Goal: Check status: Check status

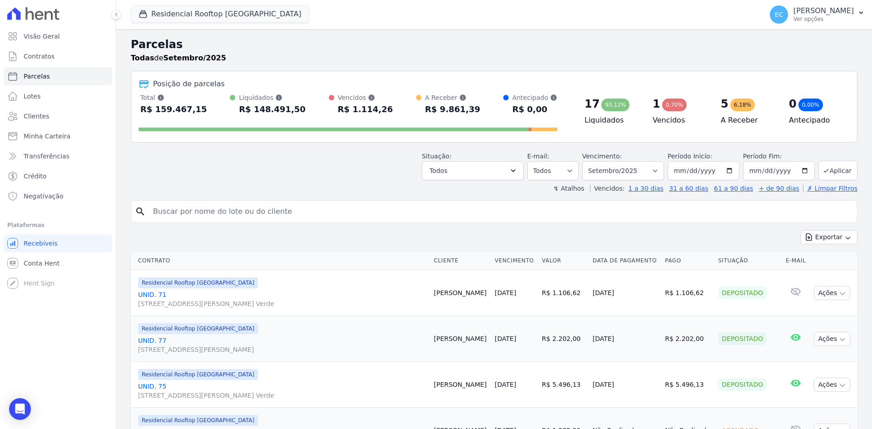
select select
click at [154, 14] on button "Residencial Rooftop [GEOGRAPHIC_DATA]" at bounding box center [220, 13] width 179 height 17
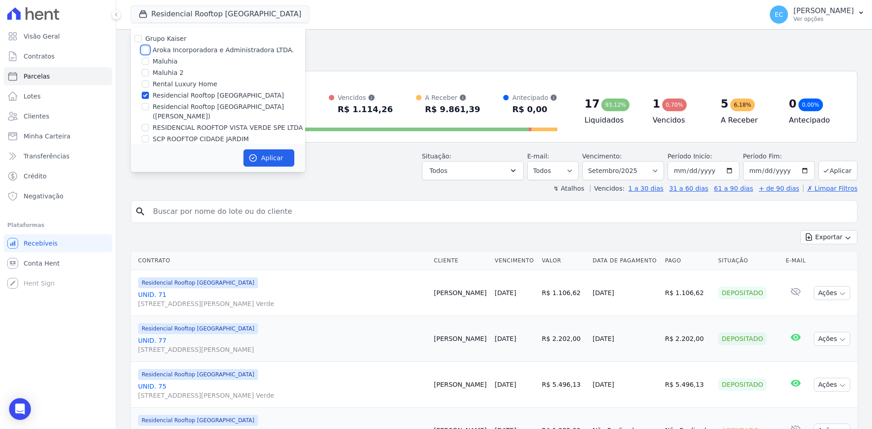
click at [143, 50] on input "Aroka Incorporadora e Administradora LTDA." at bounding box center [145, 49] width 7 height 7
checkbox input "true"
click at [146, 95] on input "Residencial Rooftop [GEOGRAPHIC_DATA]" at bounding box center [145, 95] width 7 height 7
checkbox input "false"
click at [256, 161] on button "Aplicar" at bounding box center [268, 157] width 51 height 17
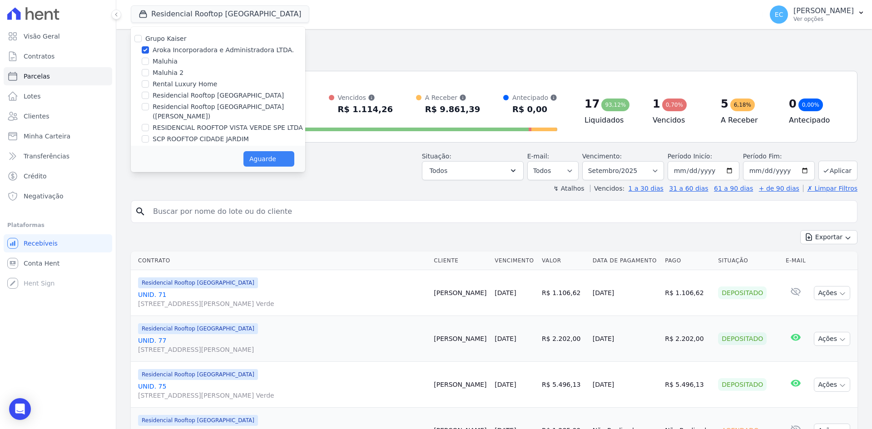
select select
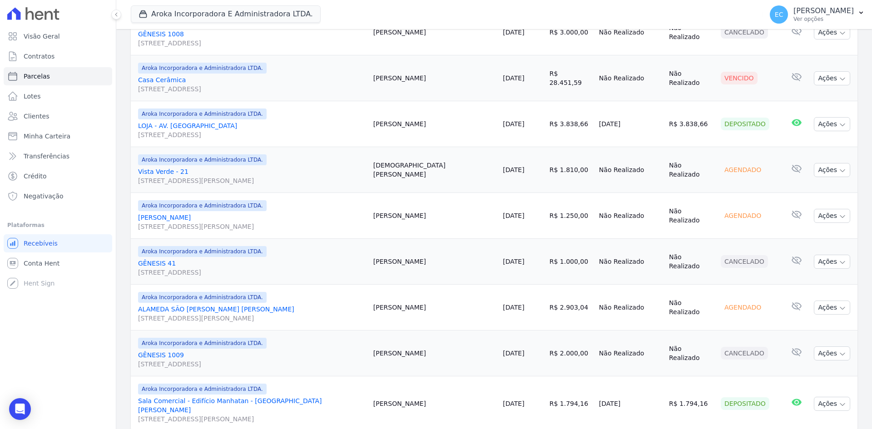
scroll to position [740, 0]
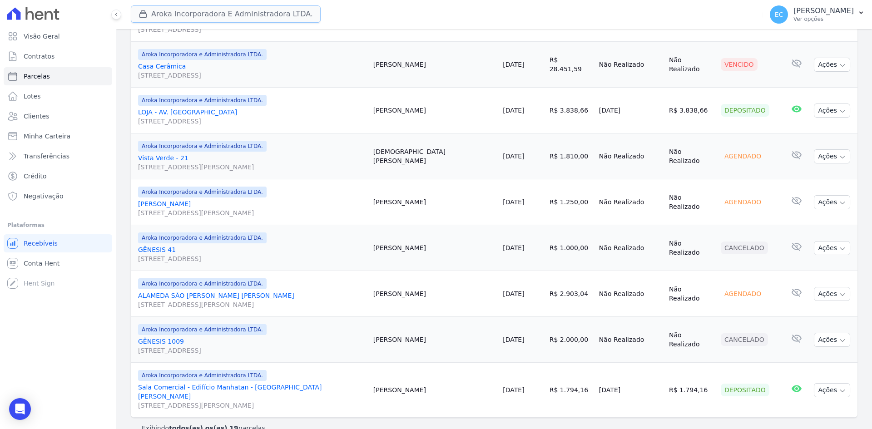
click at [139, 16] on icon "button" at bounding box center [143, 14] width 9 height 9
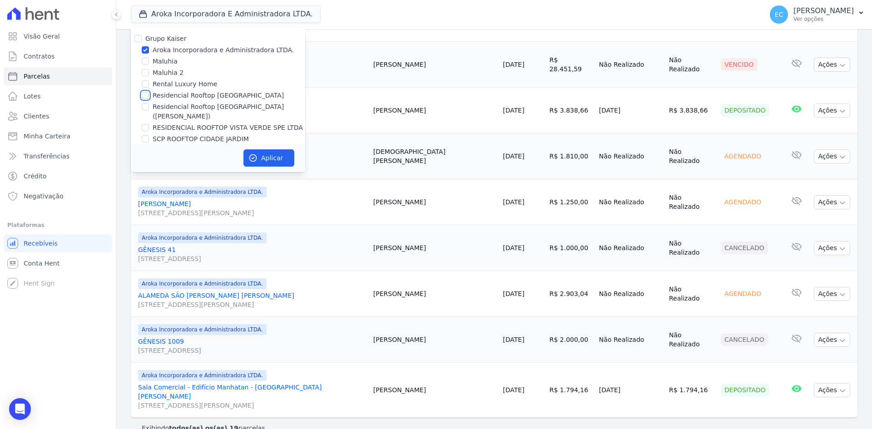
click at [147, 95] on input "Residencial Rooftop [GEOGRAPHIC_DATA]" at bounding box center [145, 95] width 7 height 7
checkbox input "true"
click at [145, 51] on input "Aroka Incorporadora e Administradora LTDA." at bounding box center [145, 49] width 7 height 7
checkbox input "false"
click at [260, 152] on button "Aplicar" at bounding box center [268, 157] width 51 height 17
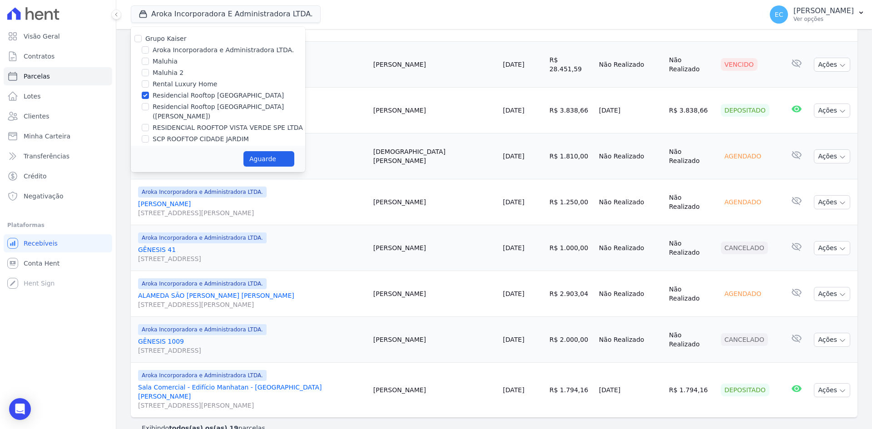
select select
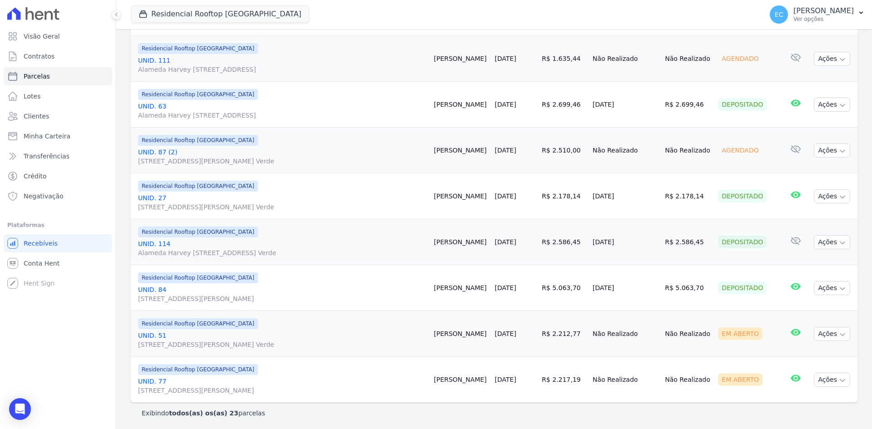
scroll to position [924, 0]
click at [156, 334] on link "UNID. [STREET_ADDRESS][PERSON_NAME]" at bounding box center [282, 339] width 288 height 18
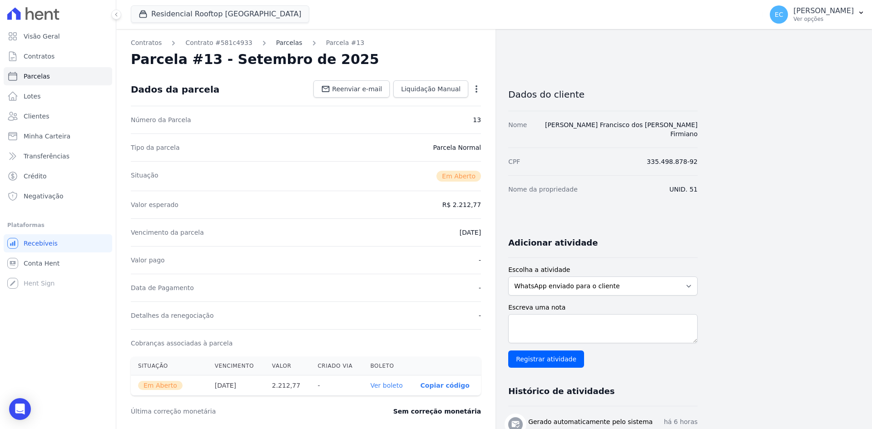
click at [276, 44] on link "Parcelas" at bounding box center [289, 43] width 26 height 10
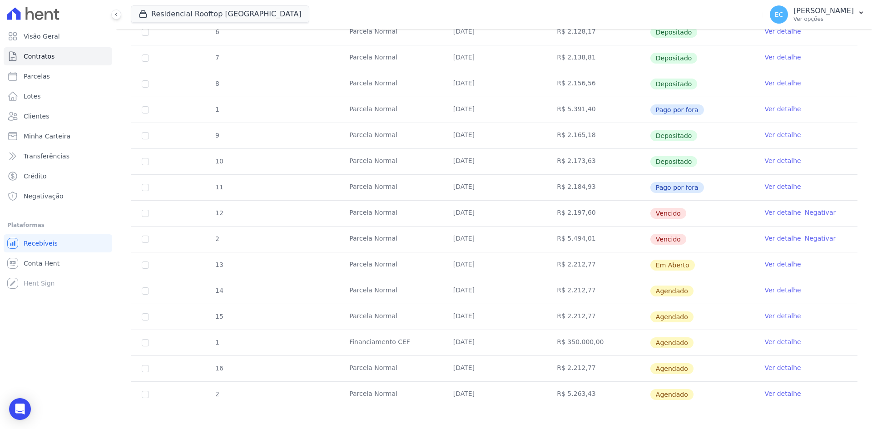
scroll to position [225, 0]
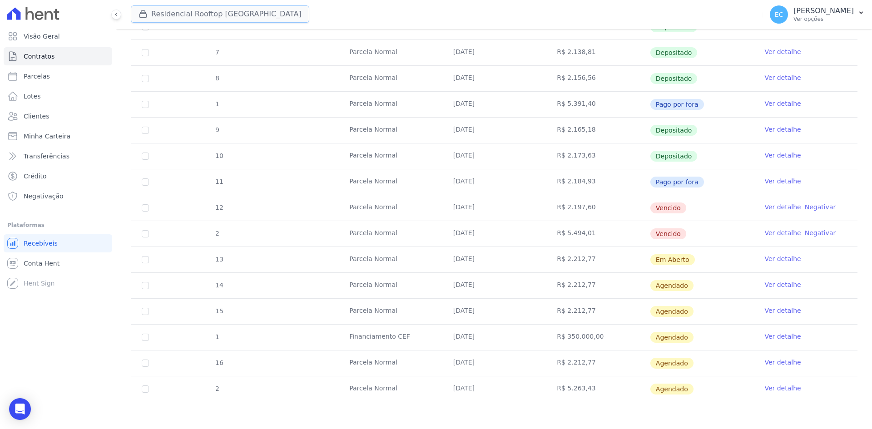
click at [150, 18] on div "button" at bounding box center [145, 14] width 13 height 9
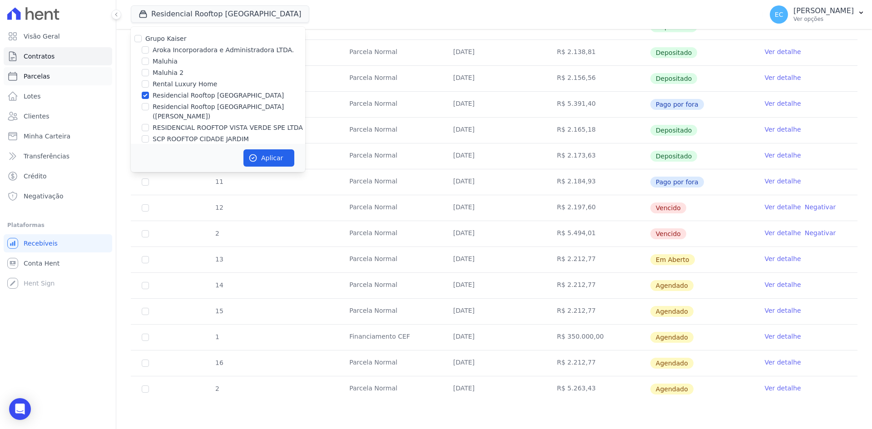
click at [33, 77] on span "Parcelas" at bounding box center [37, 76] width 26 height 9
select select
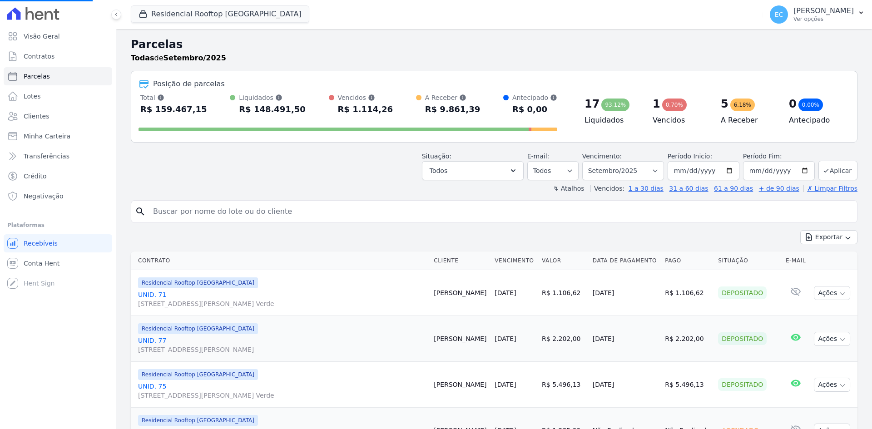
select select
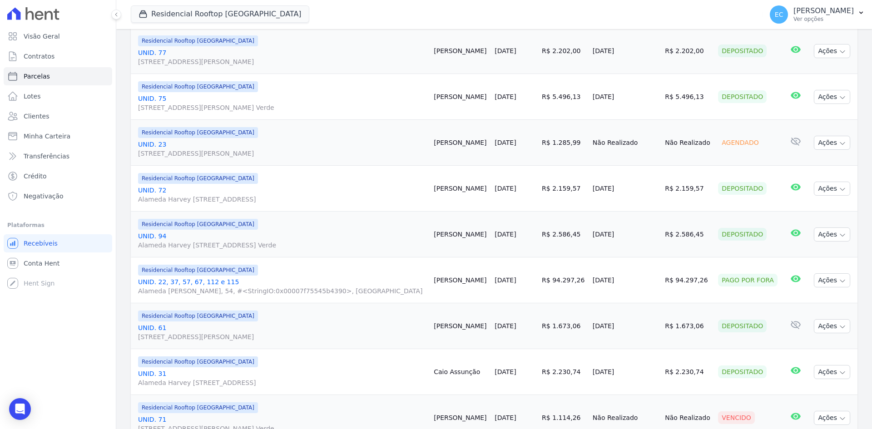
scroll to position [106, 0]
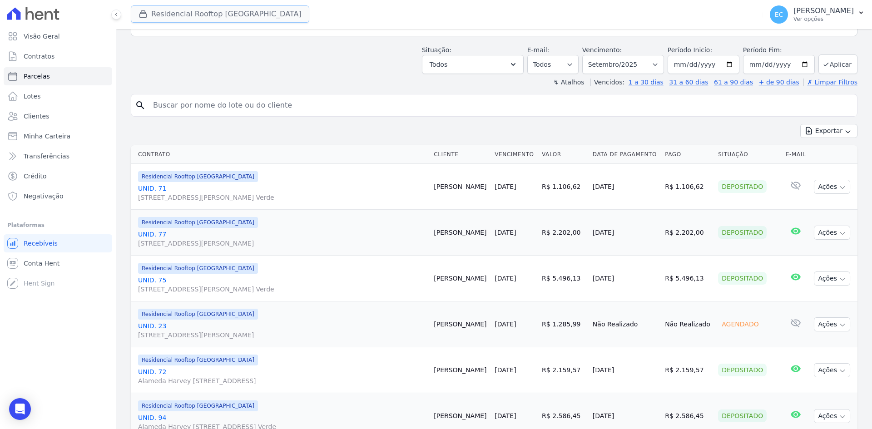
click at [140, 14] on icon "button" at bounding box center [143, 14] width 7 height 7
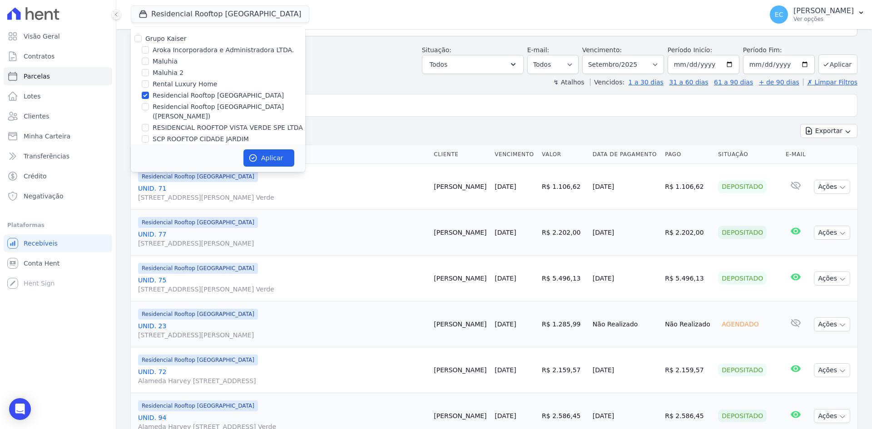
click at [382, 69] on div "Situação: Agendado Em Aberto Pago Processando Cancelado Vencido Transferindo De…" at bounding box center [494, 58] width 727 height 32
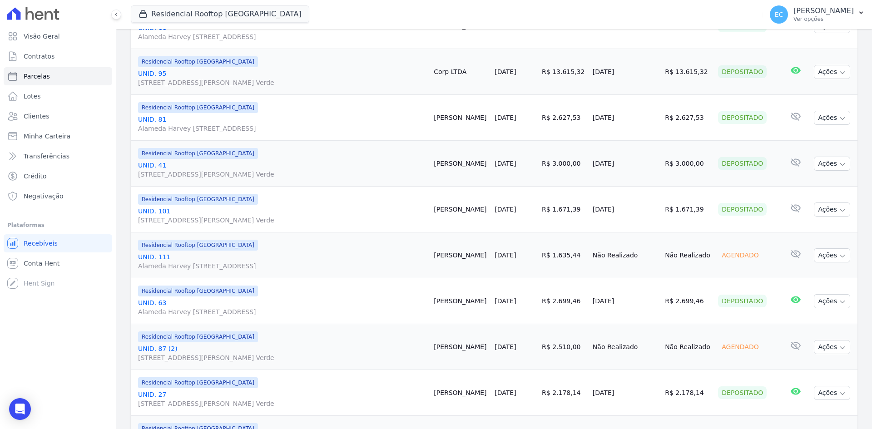
scroll to position [727, 0]
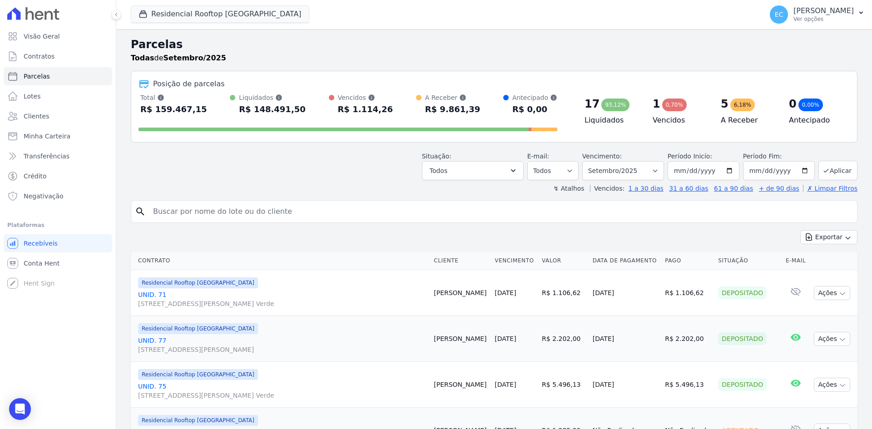
select select
